Goal: Answer question/provide support: Share knowledge or assist other users

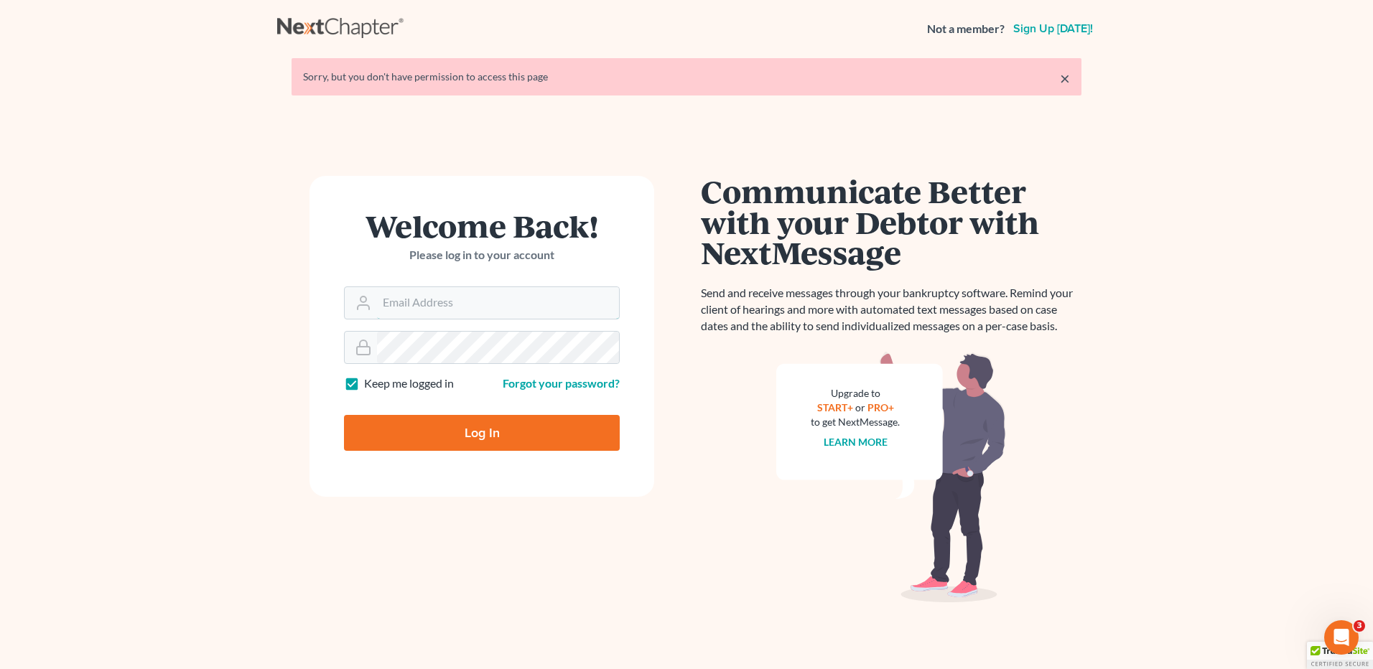
type input "[EMAIL_ADDRESS][DOMAIN_NAME]"
click at [505, 429] on input "Log In" at bounding box center [482, 433] width 276 height 36
type input "Thinking..."
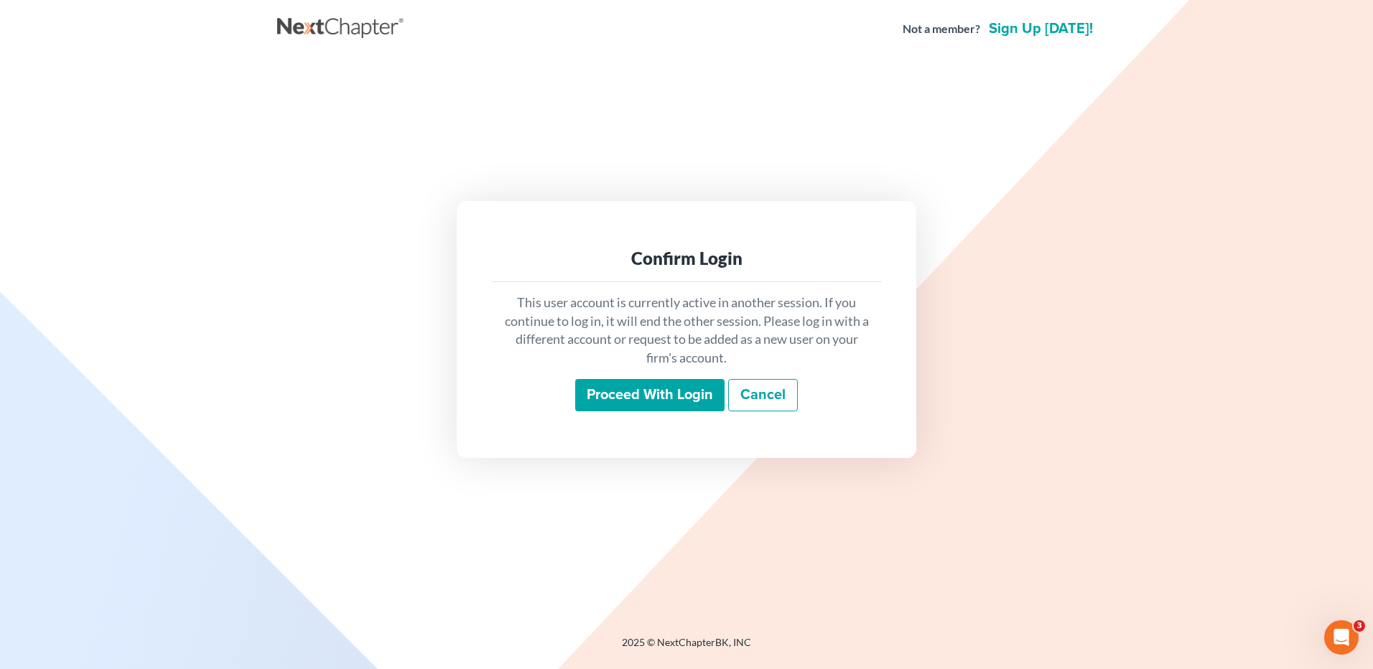
click at [641, 406] on input "Proceed with login" at bounding box center [649, 395] width 149 height 33
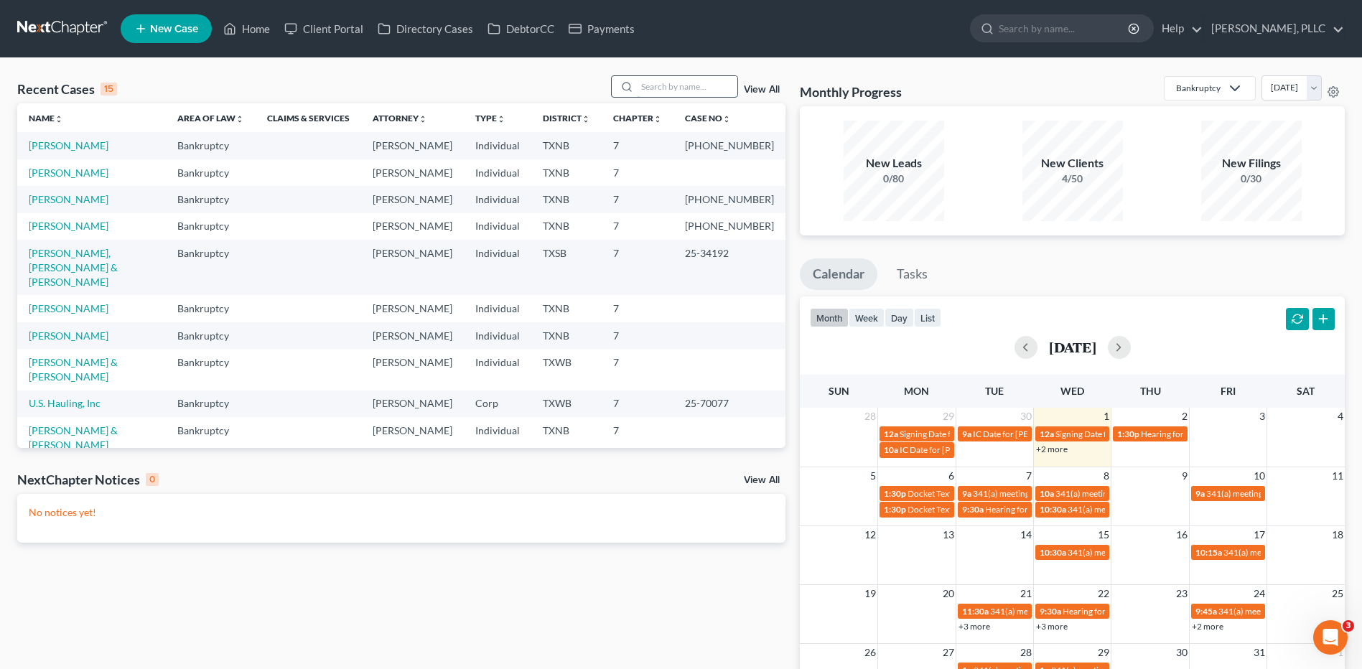
click at [651, 86] on input "search" at bounding box center [687, 86] width 101 height 21
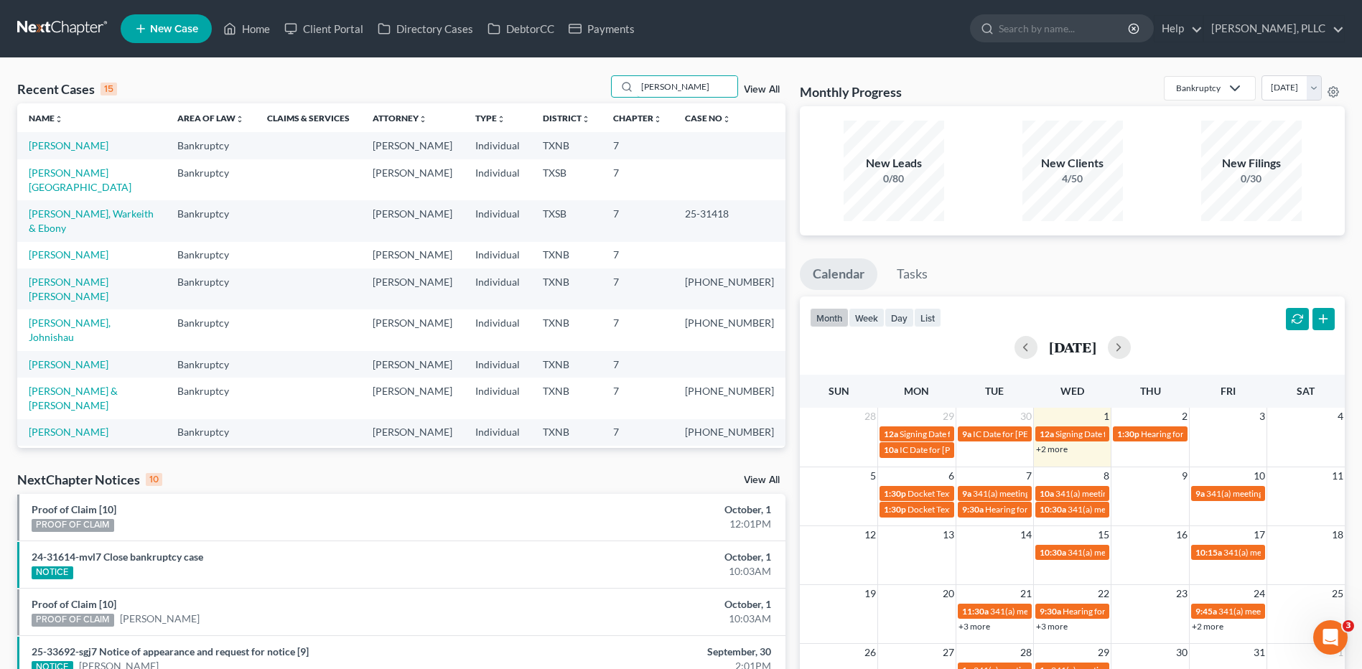
type input "[PERSON_NAME]"
click at [47, 144] on link "[PERSON_NAME]" at bounding box center [69, 145] width 80 height 12
click at [48, 144] on link "[PERSON_NAME]" at bounding box center [69, 145] width 80 height 12
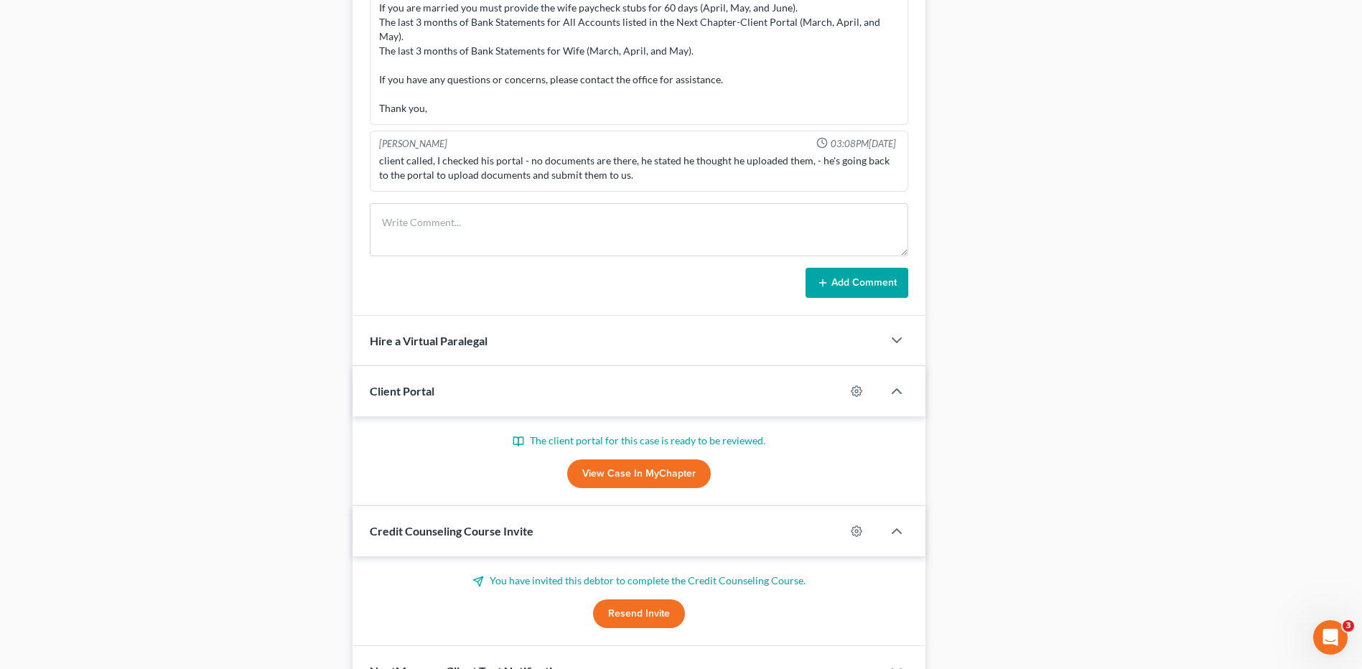
scroll to position [933, 0]
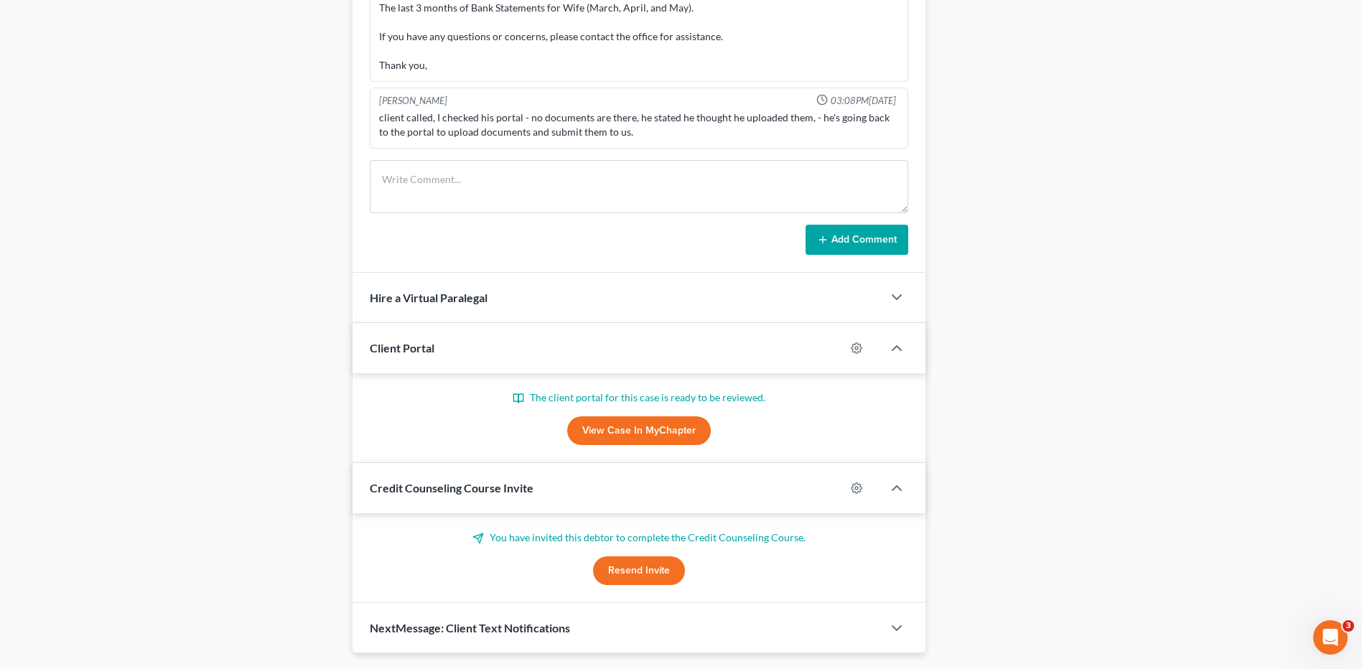
click at [622, 436] on link "View Case in MyChapter" at bounding box center [639, 430] width 144 height 29
click at [440, 183] on textarea at bounding box center [639, 186] width 538 height 53
type textarea "Resend portal back to client."
click at [858, 236] on button "Add Comment" at bounding box center [856, 240] width 103 height 30
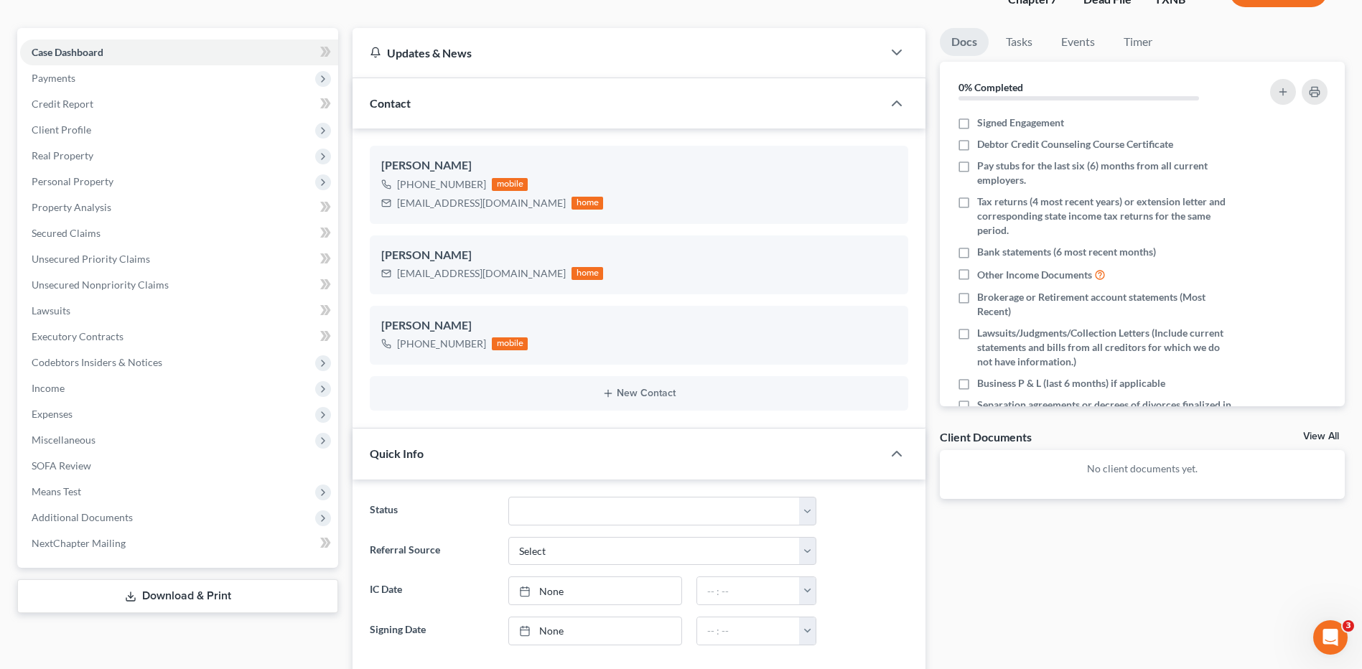
scroll to position [0, 0]
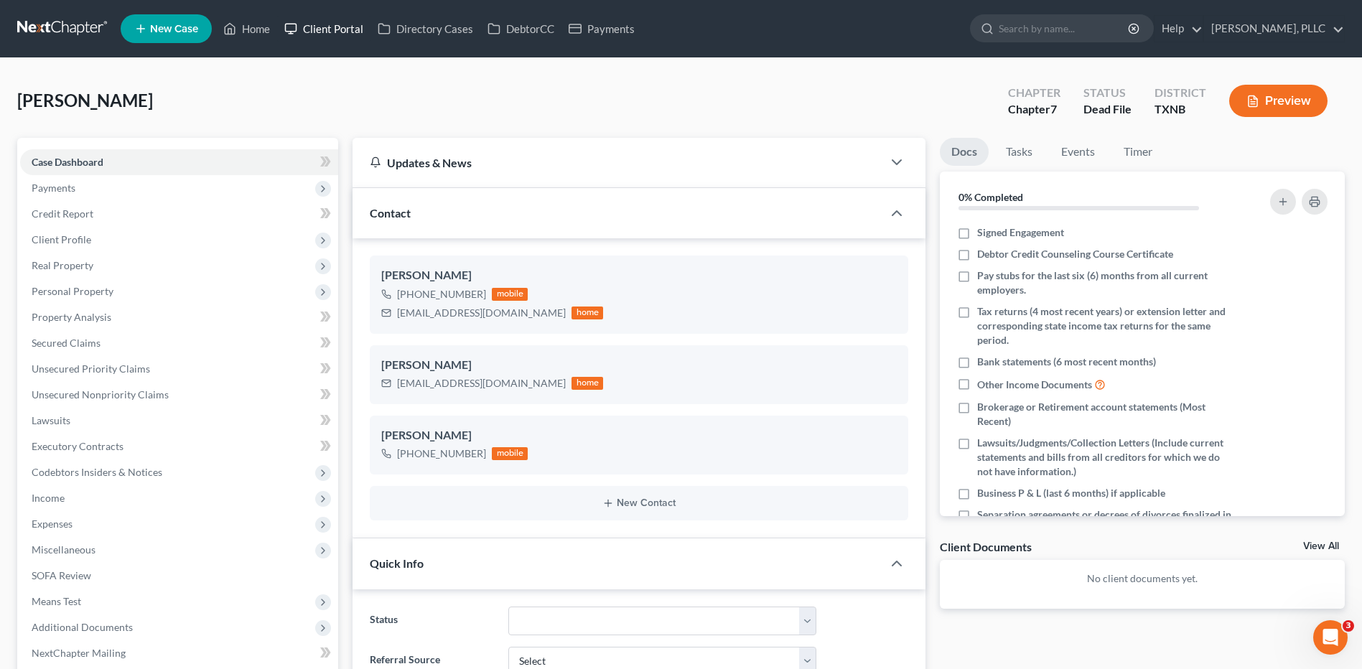
click at [338, 27] on link "Client Portal" at bounding box center [323, 29] width 93 height 26
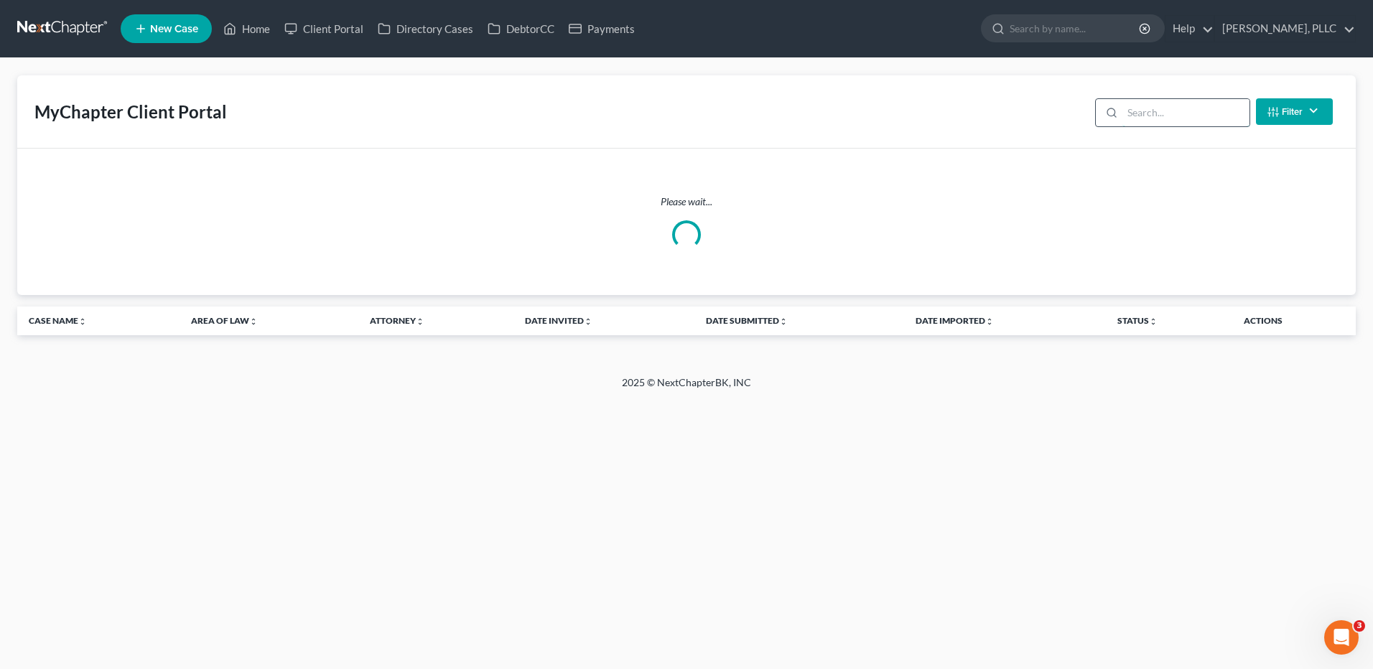
click at [1159, 111] on input "search" at bounding box center [1185, 112] width 127 height 27
type input "[PERSON_NAME]"
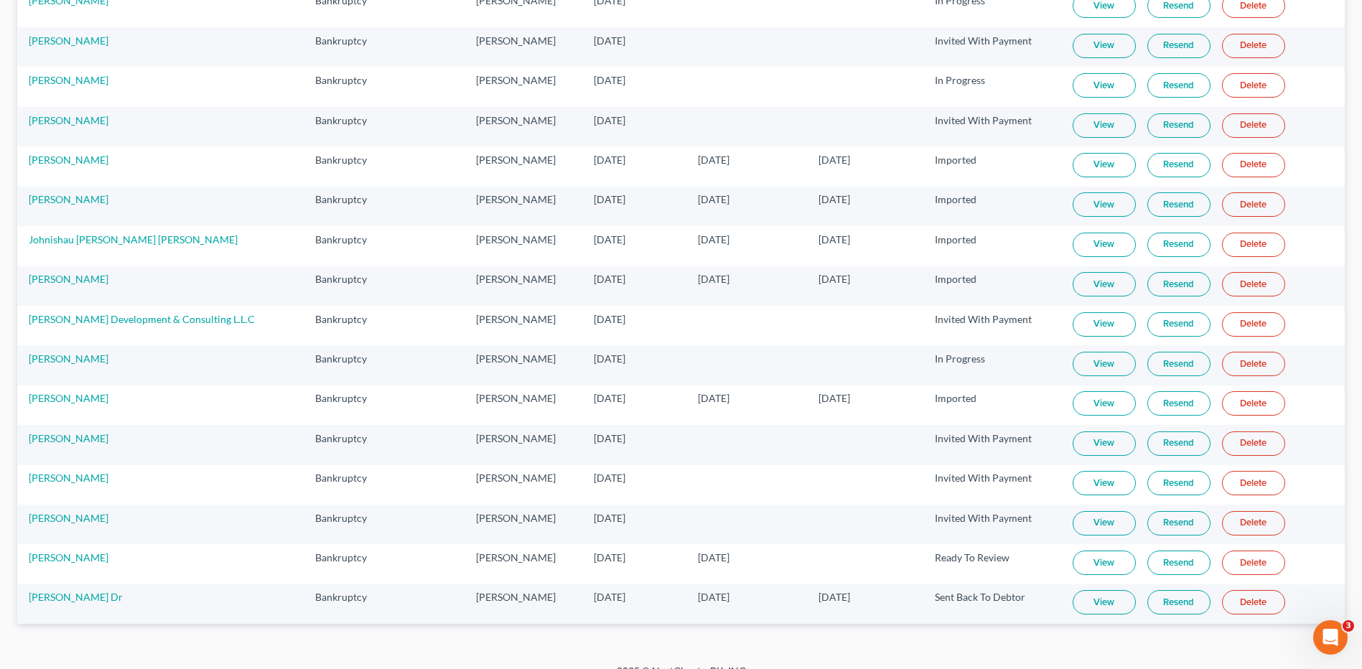
scroll to position [579, 0]
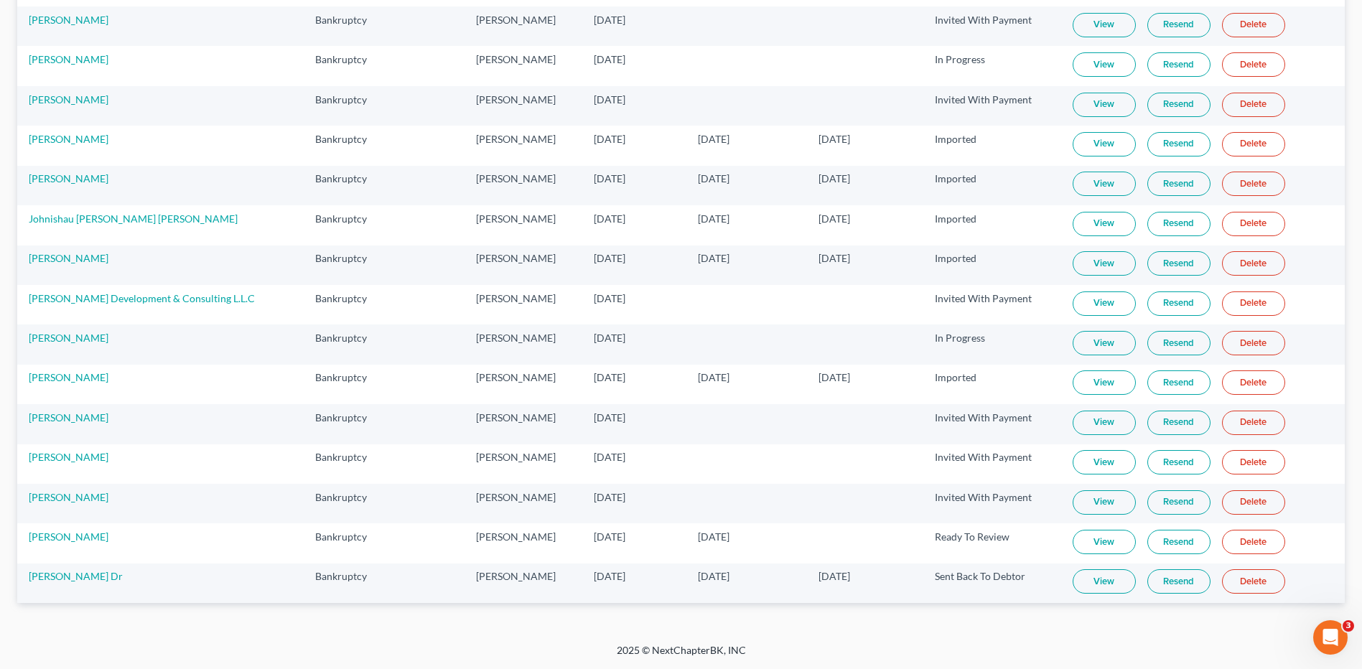
click at [1081, 581] on link "View" at bounding box center [1103, 581] width 63 height 24
